Goal: Task Accomplishment & Management: Use online tool/utility

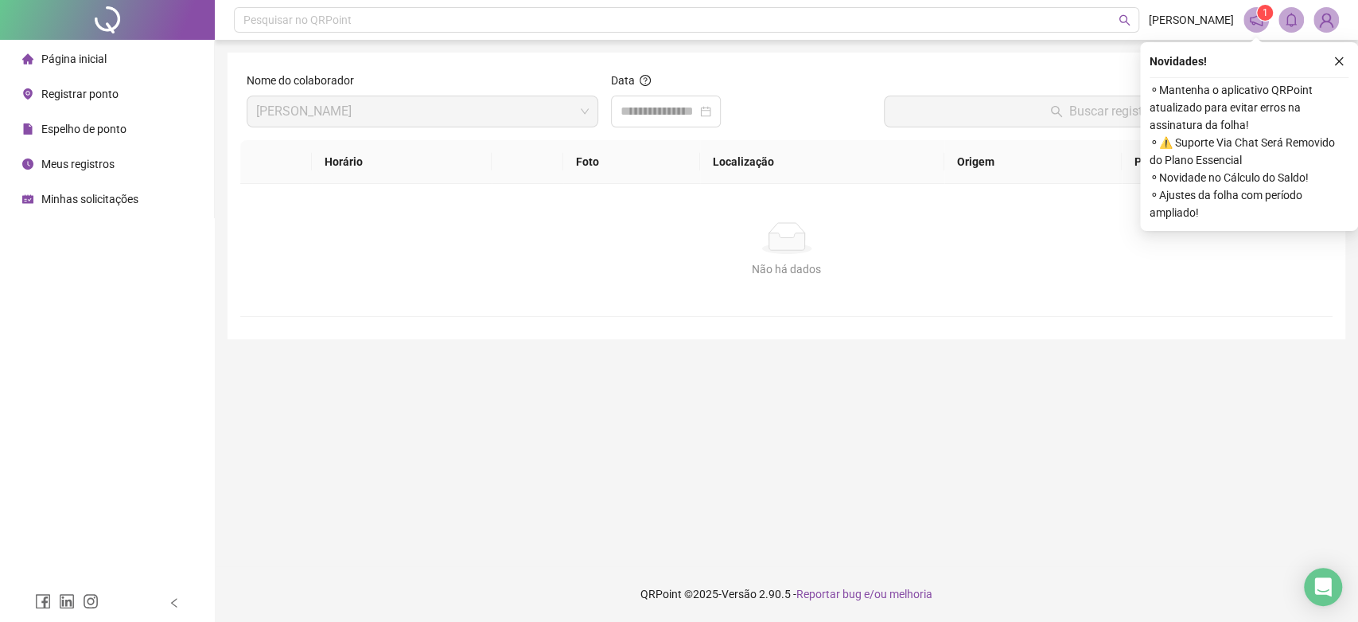
click at [119, 41] on ul "Página inicial Registrar ponto Espelho de ponto Meus registros Minhas solicitaç…" at bounding box center [107, 129] width 215 height 178
click at [50, 57] on span "Página inicial" at bounding box center [73, 59] width 65 height 13
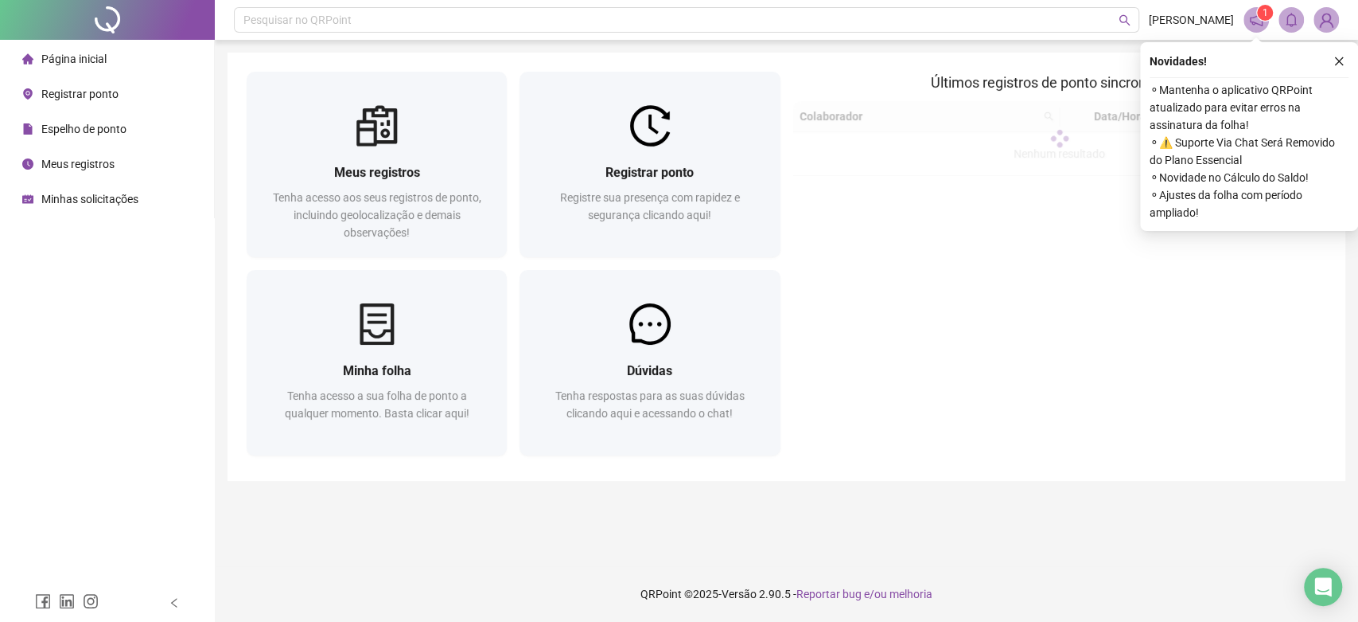
click at [89, 95] on span "Registrar ponto" at bounding box center [79, 94] width 77 height 13
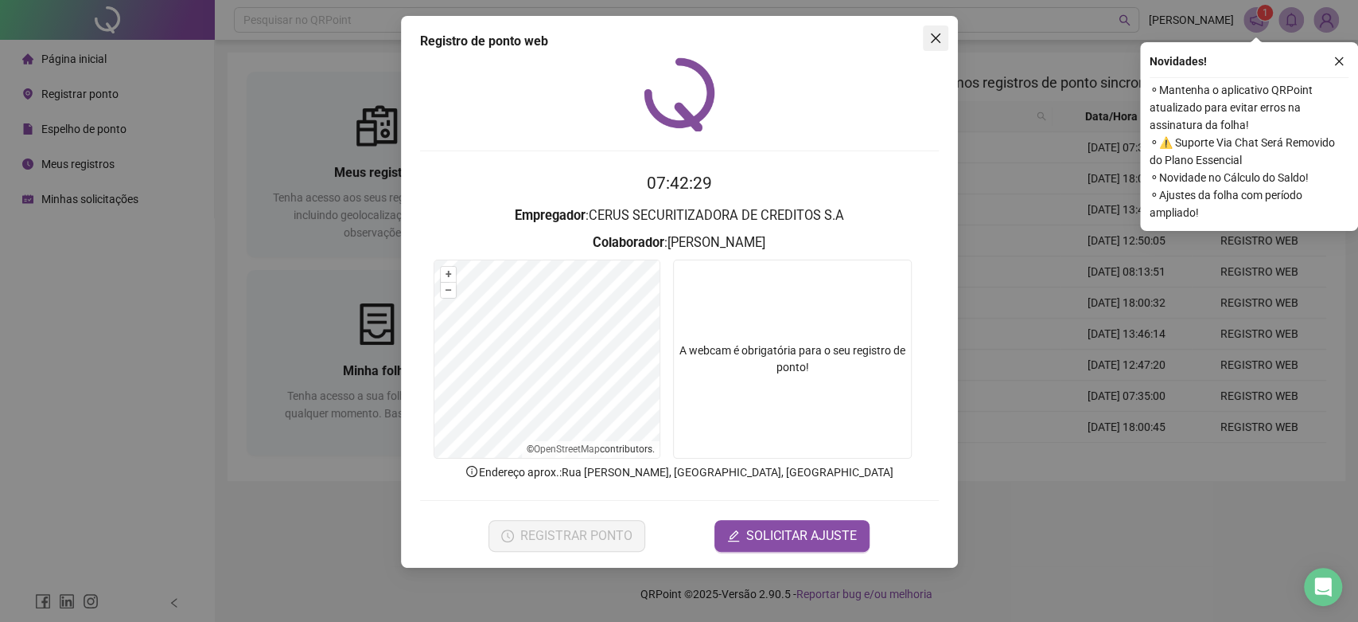
click at [940, 37] on icon "close" at bounding box center [935, 38] width 13 height 13
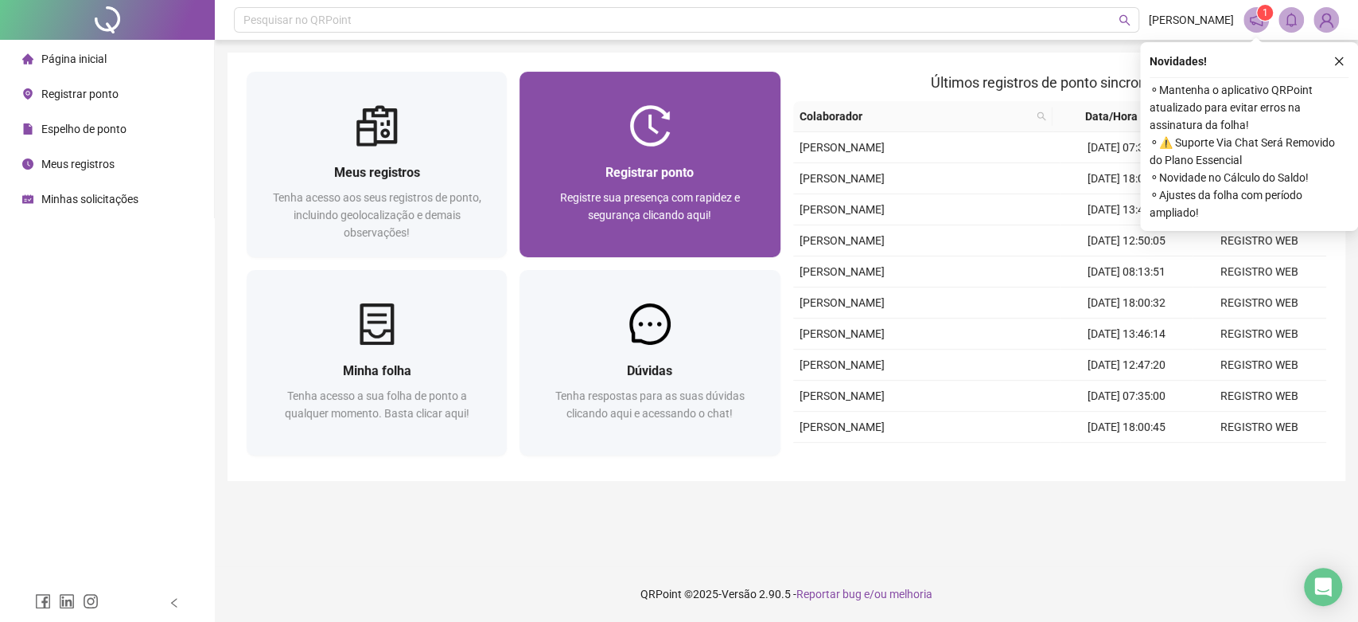
click at [629, 196] on span "Registre sua presença com rapidez e segurança clicando aqui!" at bounding box center [650, 206] width 180 height 30
click at [707, 145] on div at bounding box center [650, 125] width 260 height 41
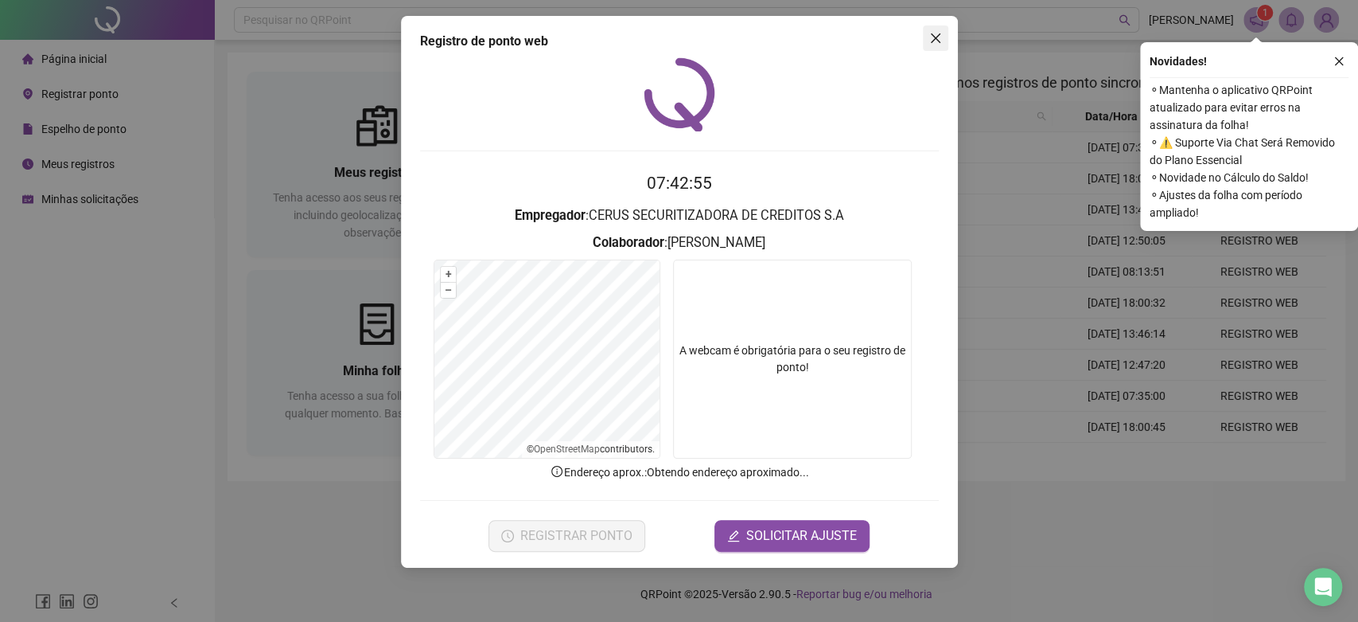
click at [938, 30] on button "Close" at bounding box center [935, 37] width 25 height 25
